Goal: Information Seeking & Learning: Learn about a topic

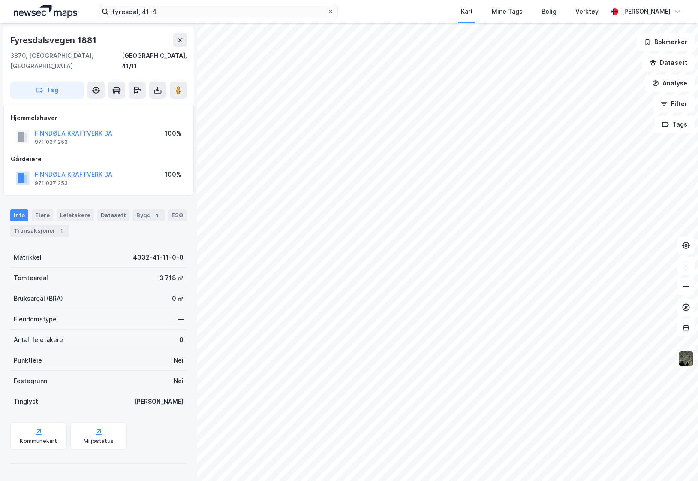
click at [687, 366] on img at bounding box center [686, 358] width 16 height 16
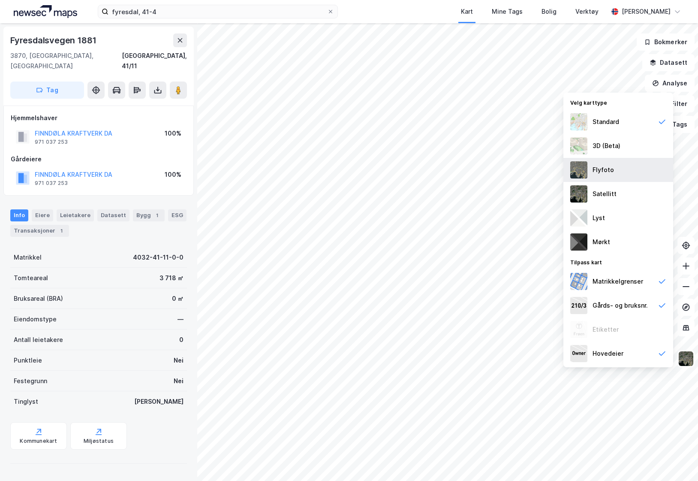
click at [623, 179] on div "Flyfoto" at bounding box center [618, 170] width 110 height 24
